Goal: Information Seeking & Learning: Learn about a topic

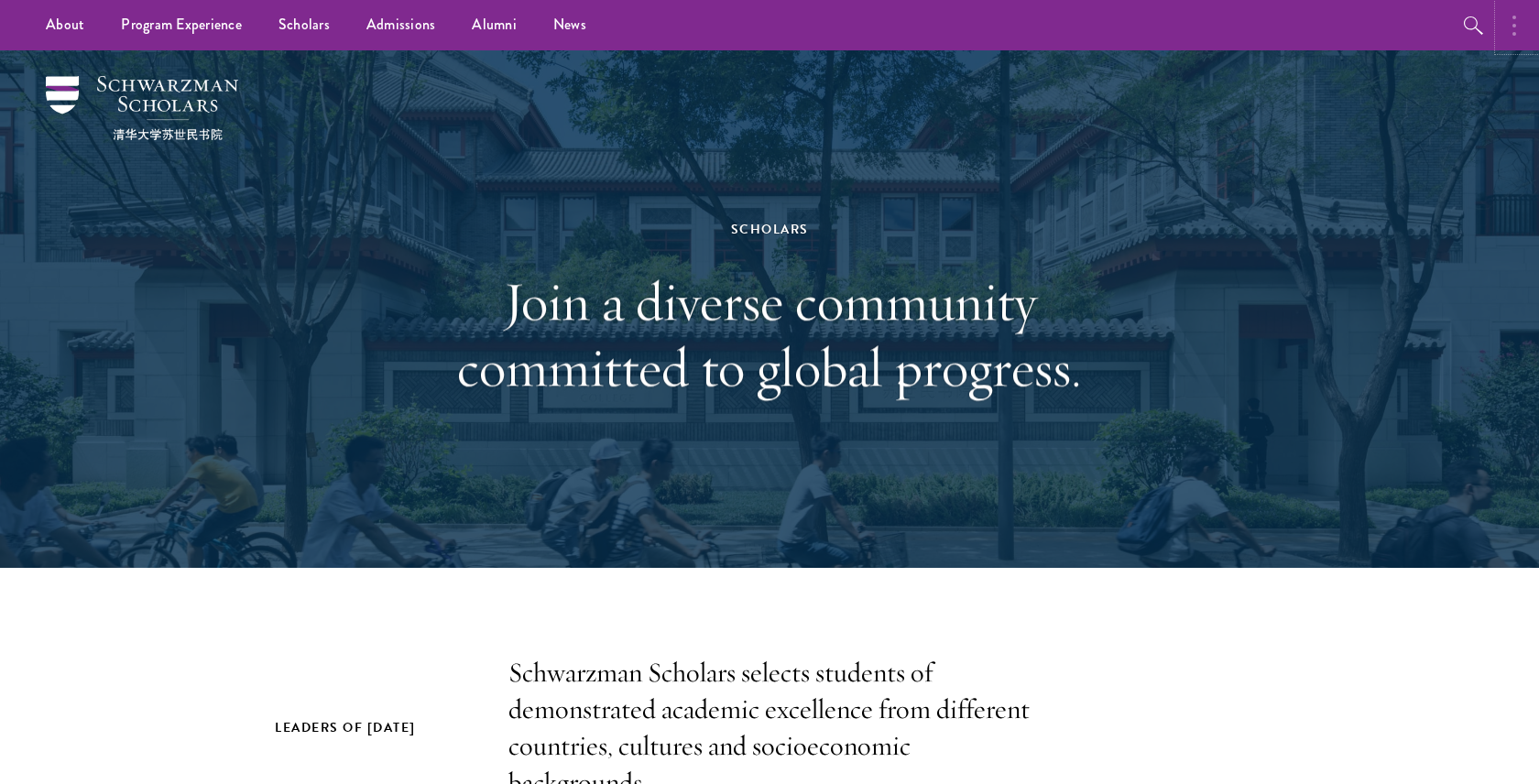
click at [1512, 38] on button "button" at bounding box center [1518, 25] width 40 height 50
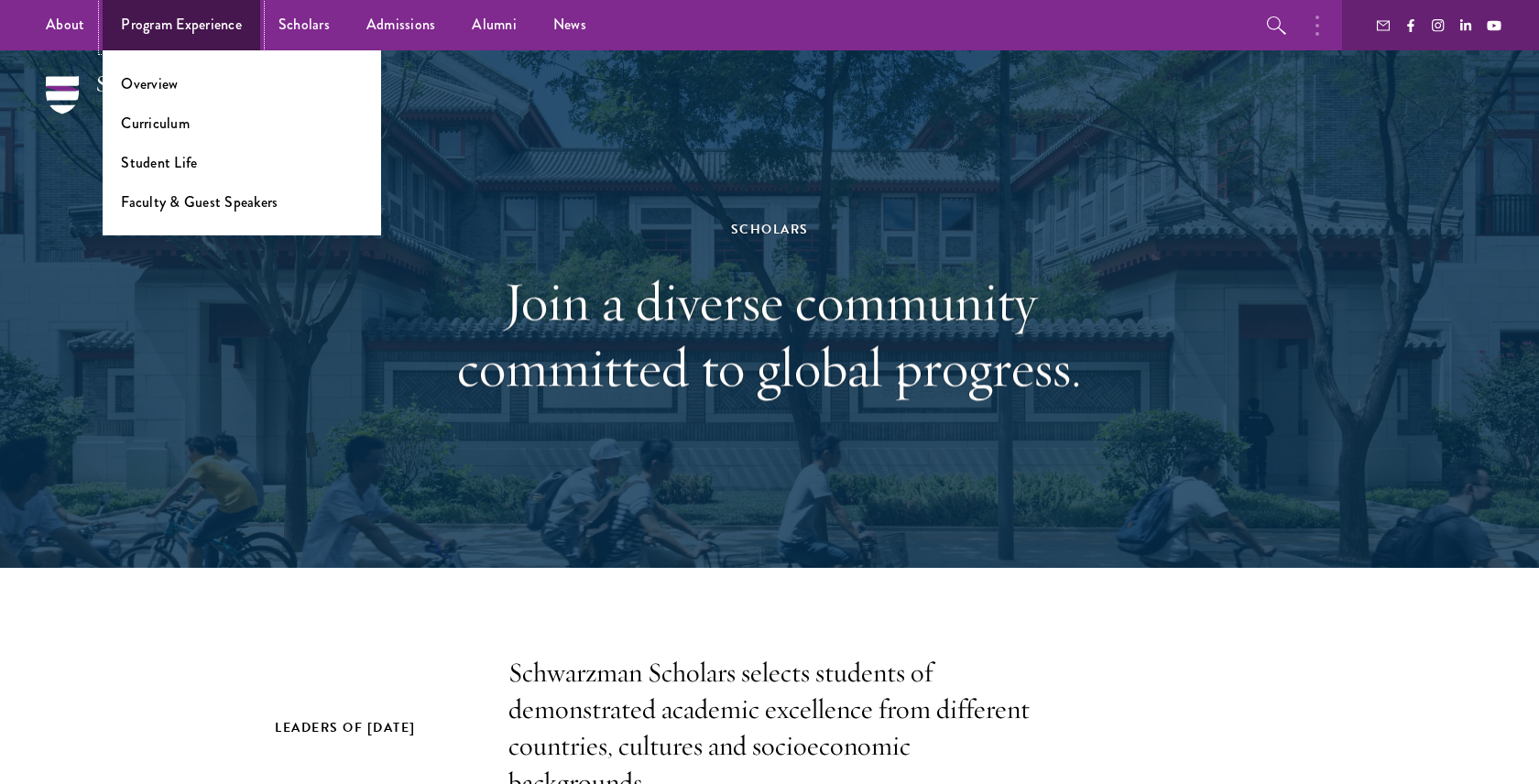
click at [111, 32] on link "Program Experience" at bounding box center [182, 25] width 158 height 50
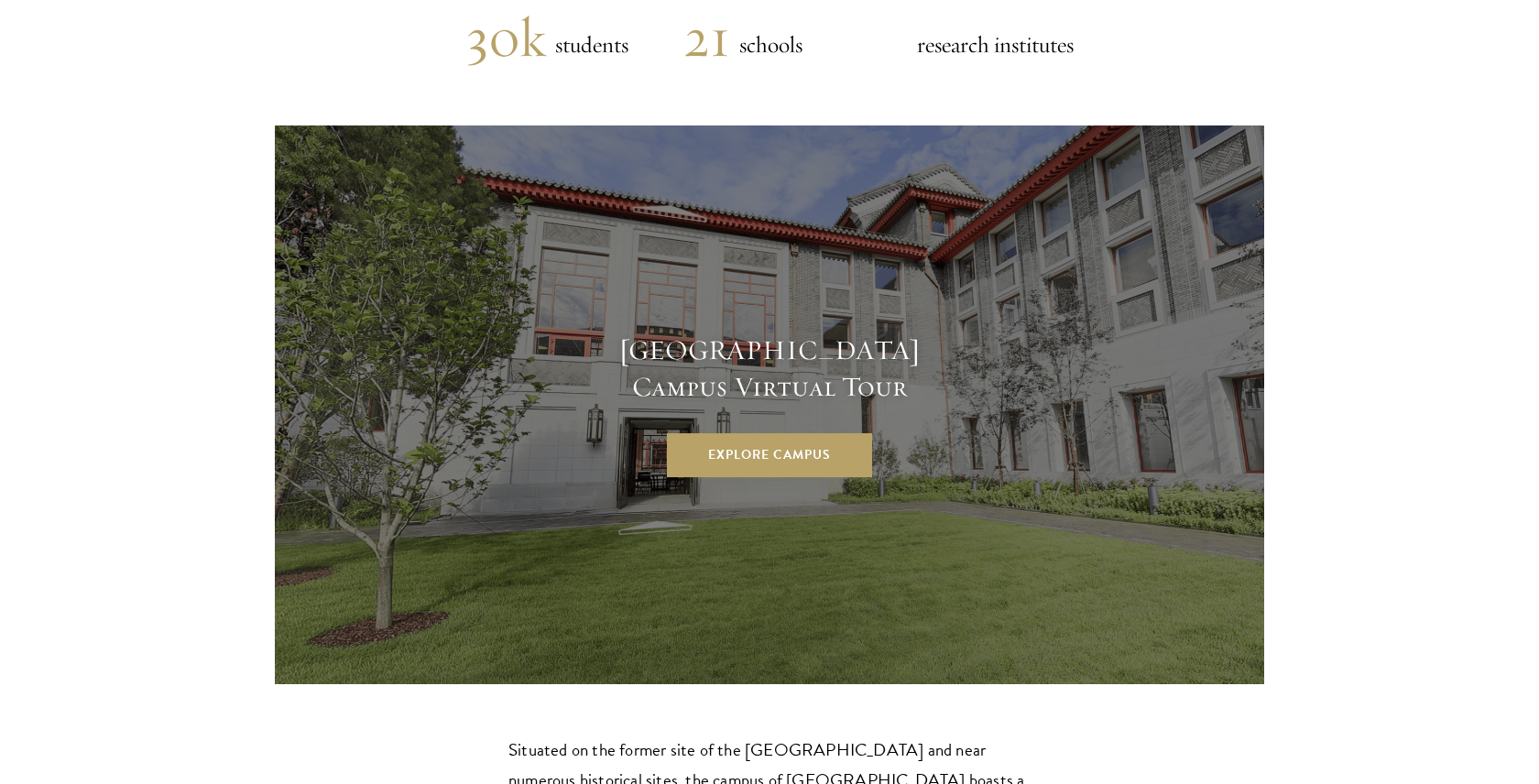
scroll to position [5017, 0]
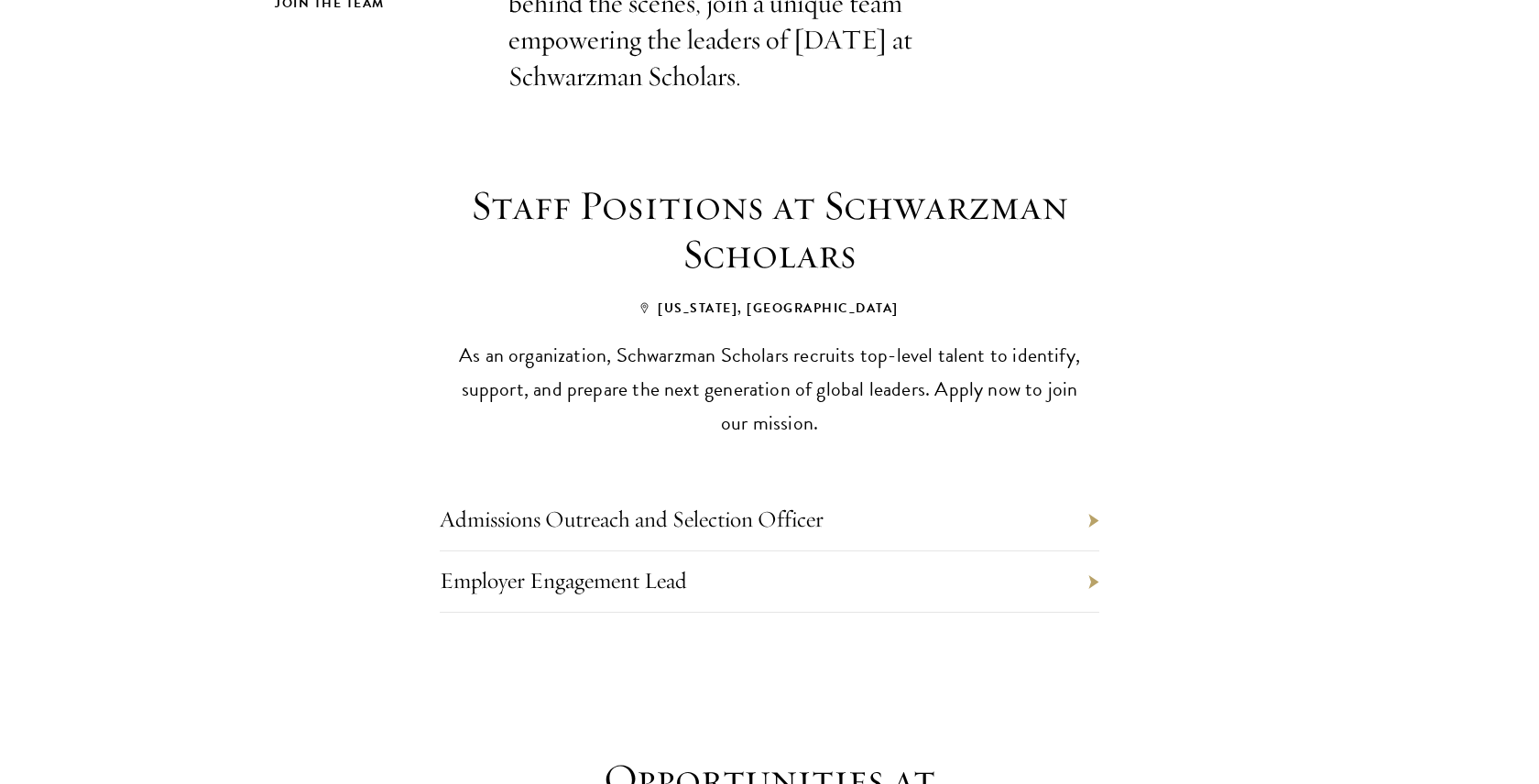
scroll to position [666, 0]
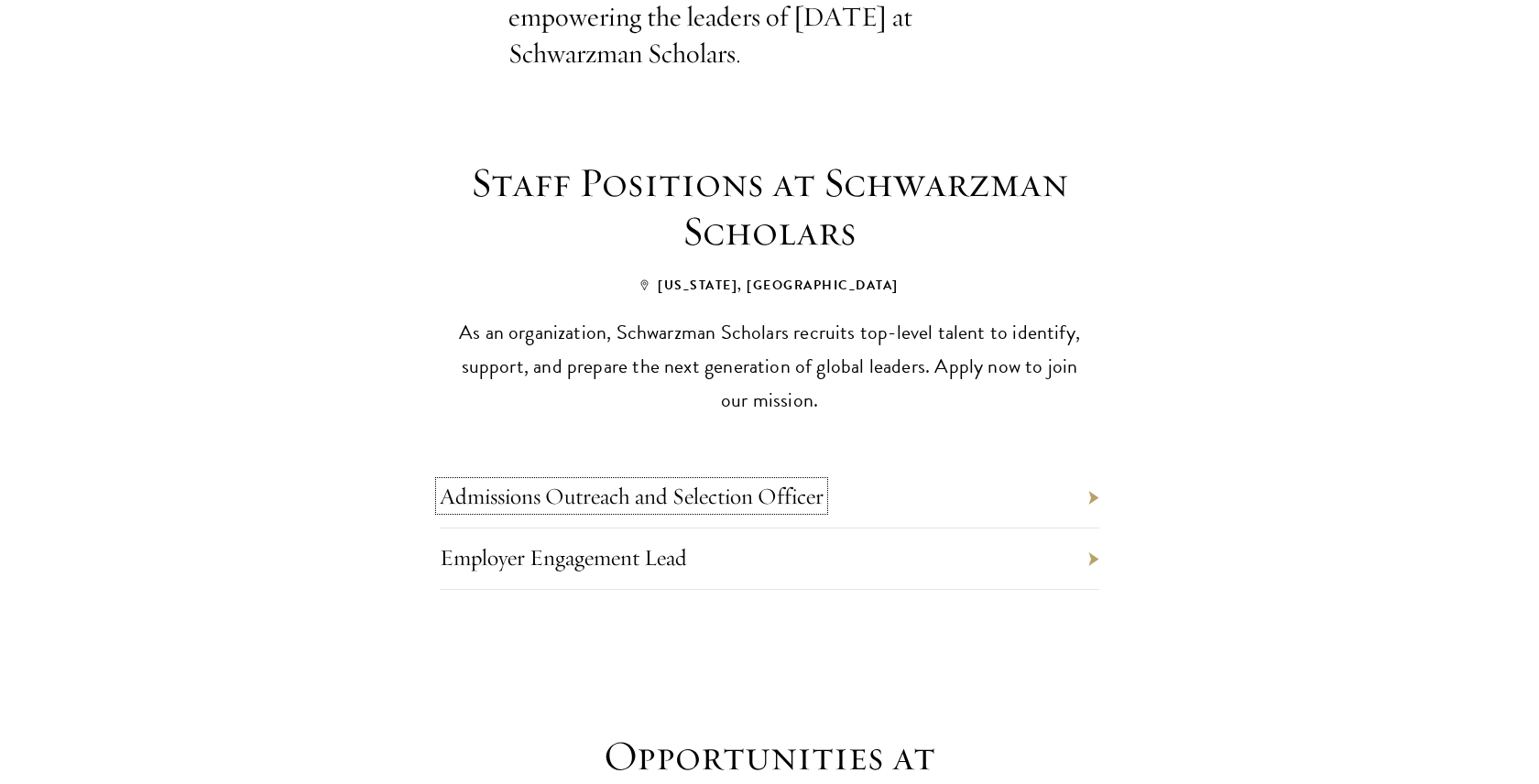
click at [628, 482] on link "Admissions Outreach and Selection Officer" at bounding box center [631, 496] width 384 height 29
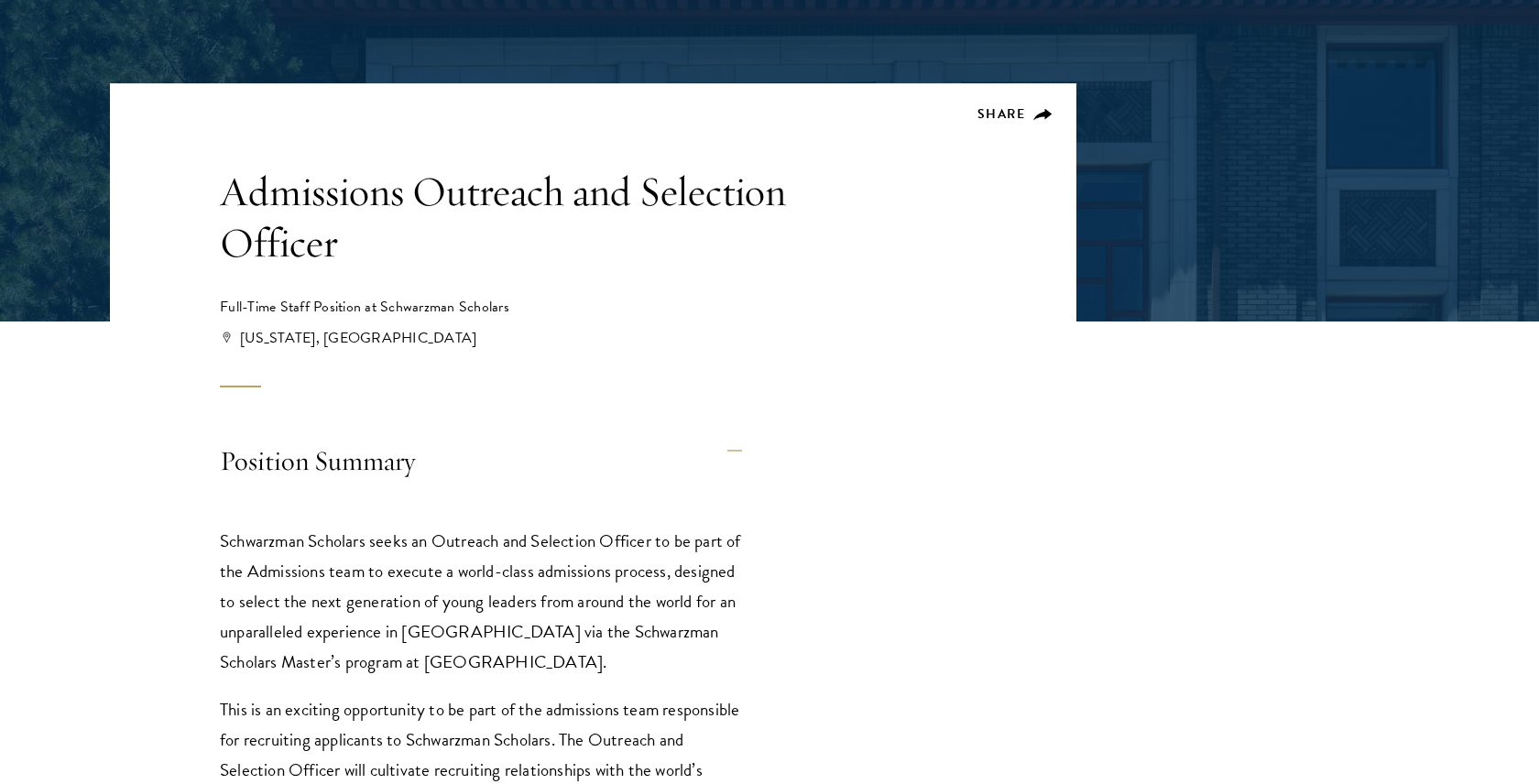
scroll to position [642, 0]
